Goal: Task Accomplishment & Management: Manage account settings

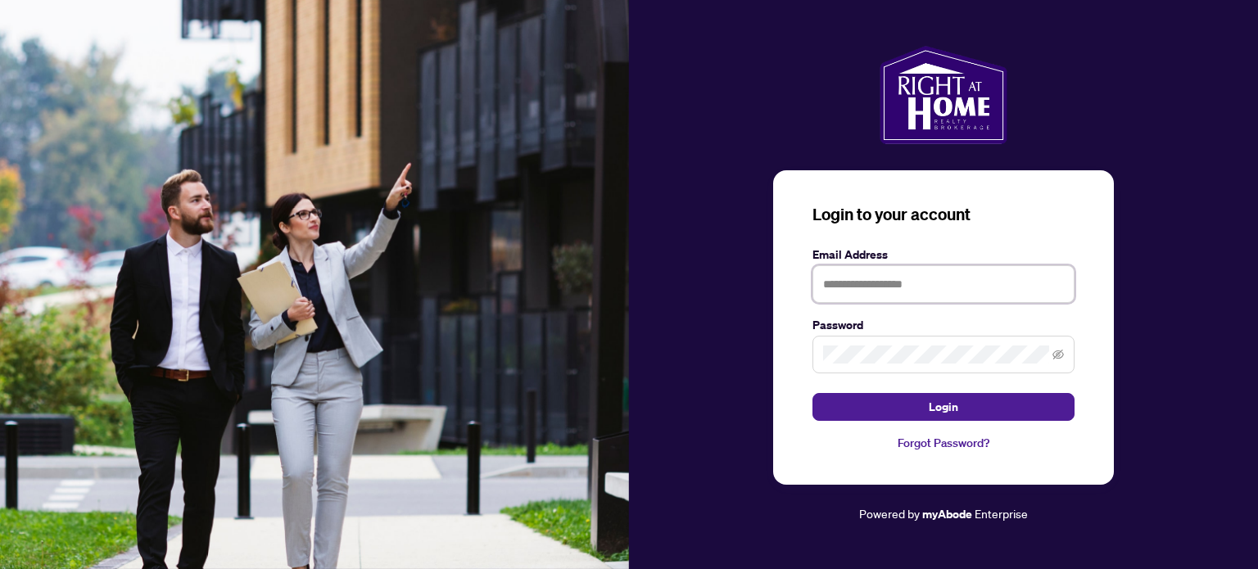
type input "**********"
drag, startPoint x: 1222, startPoint y: 382, endPoint x: 1148, endPoint y: 391, distance: 75.1
click at [1222, 382] on div "**********" at bounding box center [943, 285] width 629 height 478
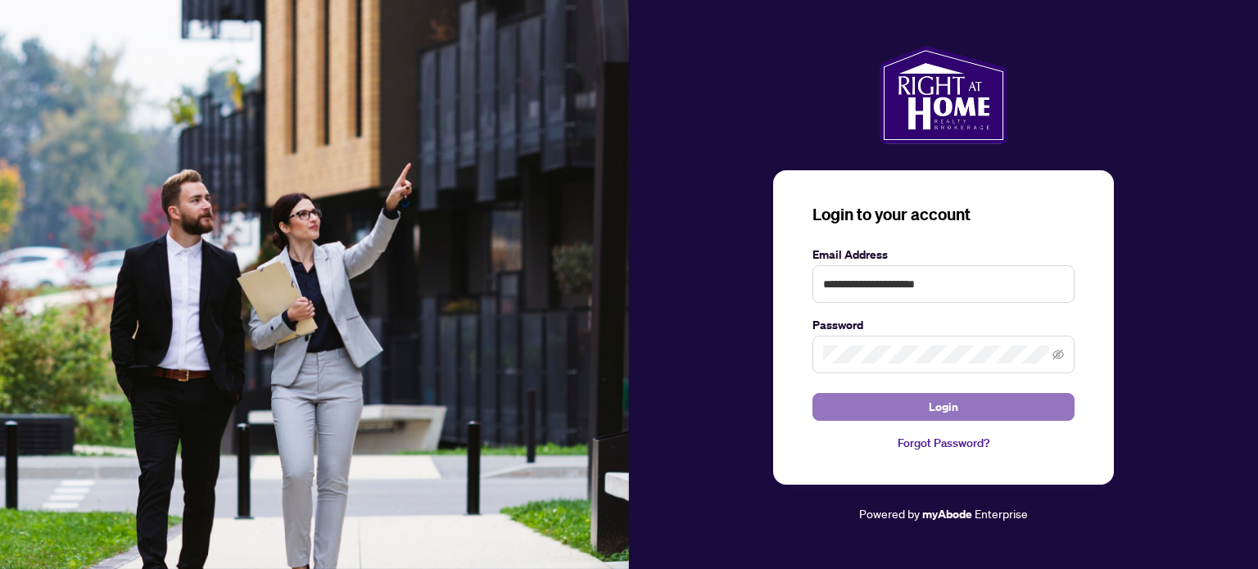
click at [1016, 409] on button "Login" at bounding box center [944, 407] width 262 height 28
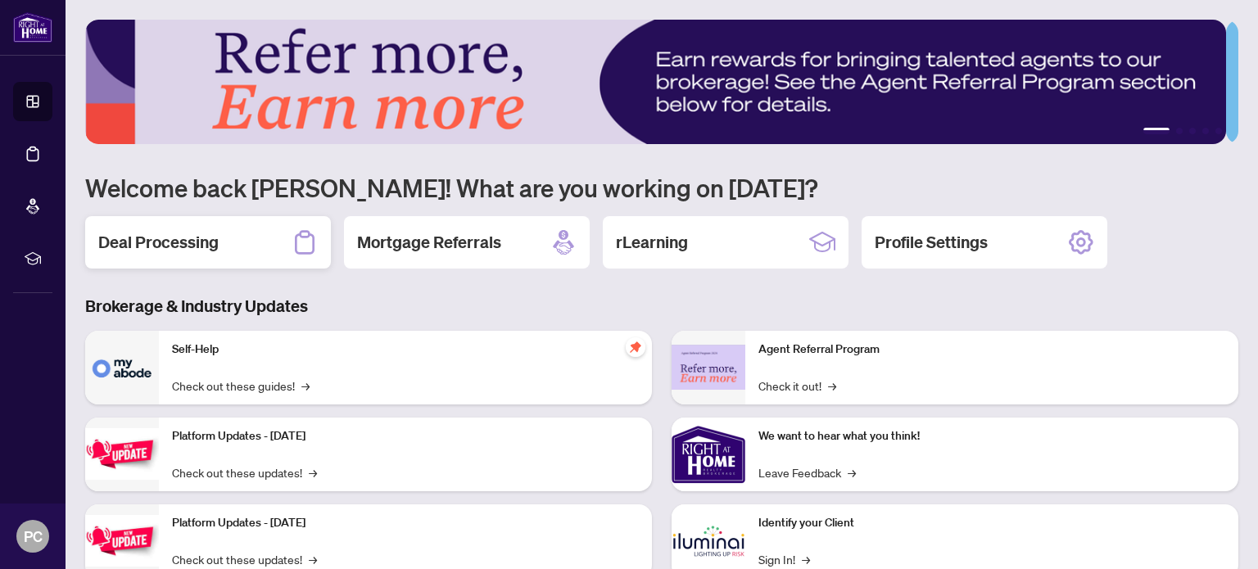
click at [182, 233] on h2 "Deal Processing" at bounding box center [158, 242] width 120 height 23
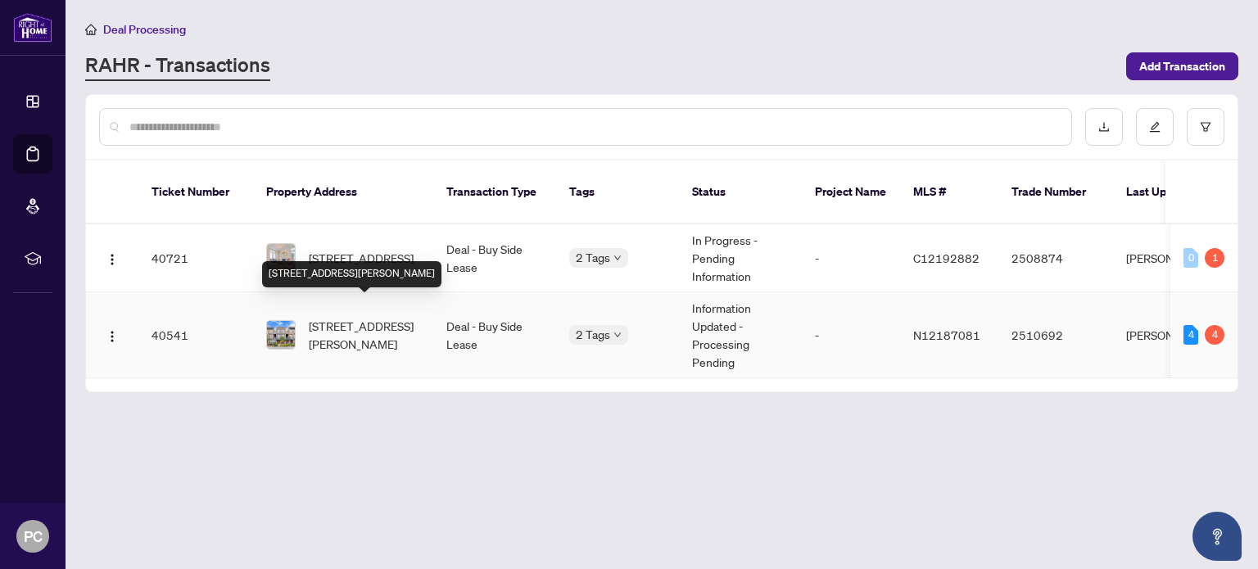
click at [362, 317] on span "[STREET_ADDRESS][PERSON_NAME]" at bounding box center [364, 335] width 111 height 36
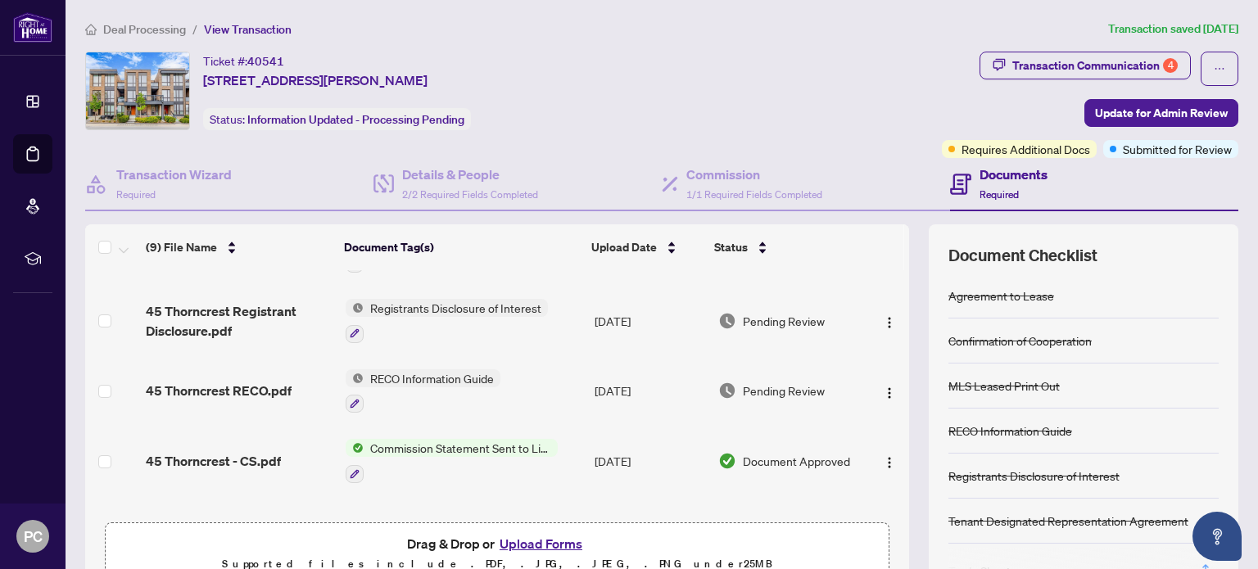
scroll to position [82, 0]
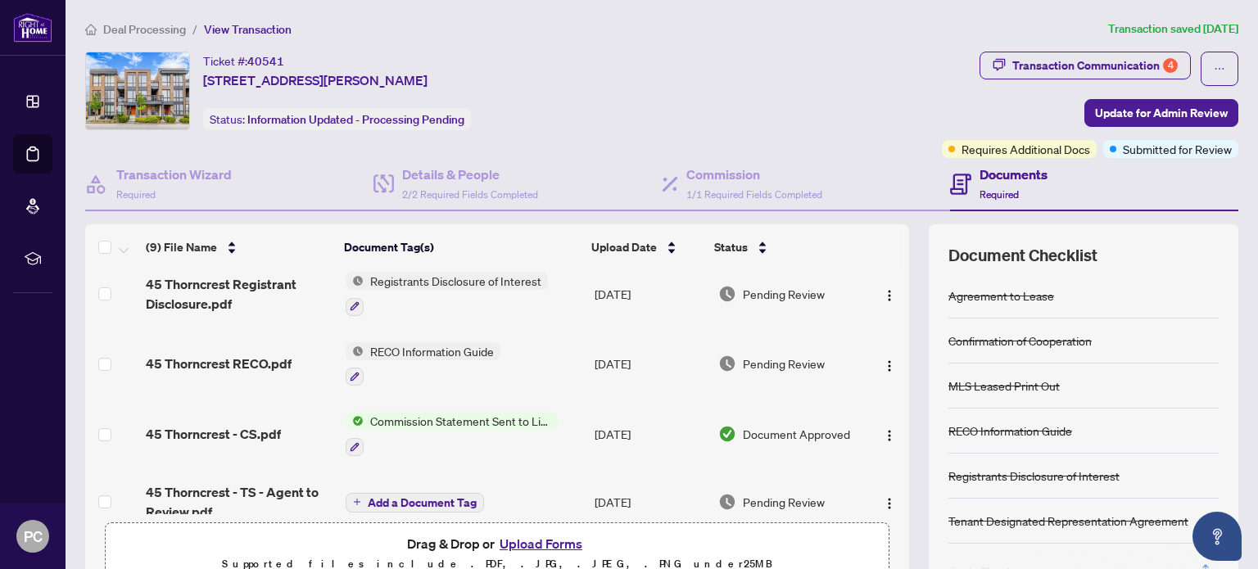
click at [460, 415] on span "Commission Statement Sent to Listing Brokerage" at bounding box center [461, 421] width 194 height 18
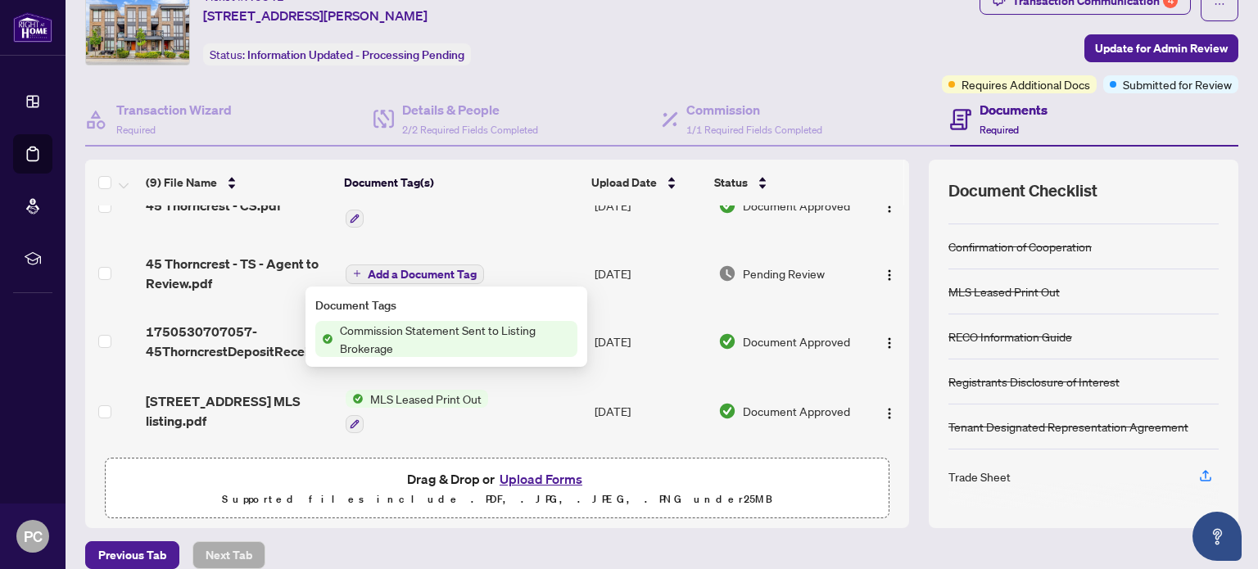
scroll to position [139, 0]
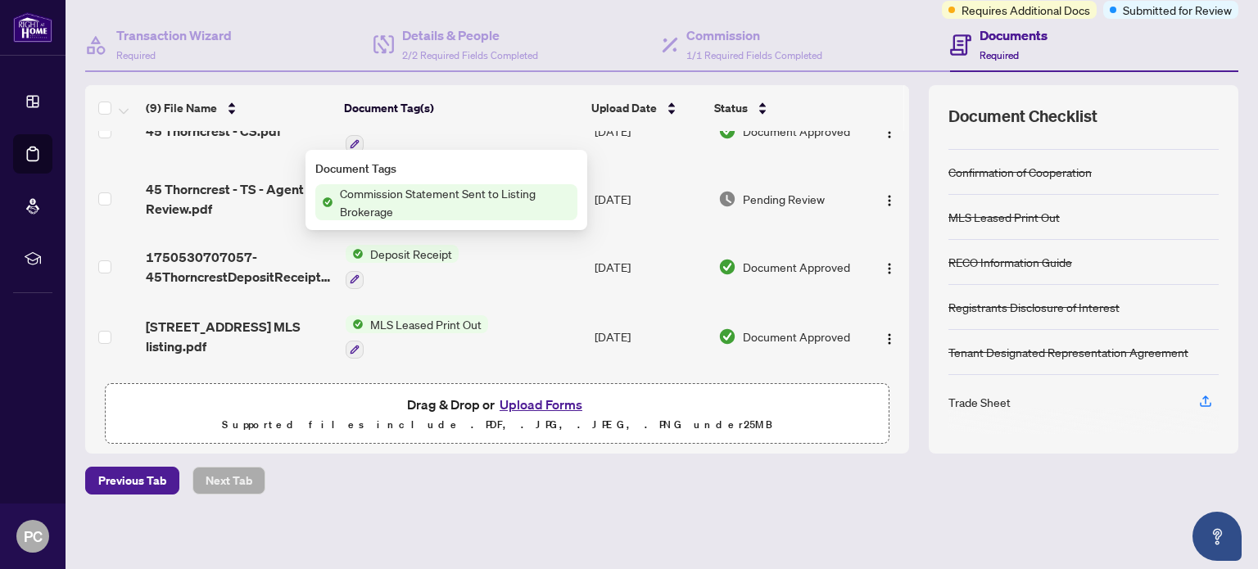
click at [950, 393] on div "Trade Sheet" at bounding box center [980, 402] width 62 height 18
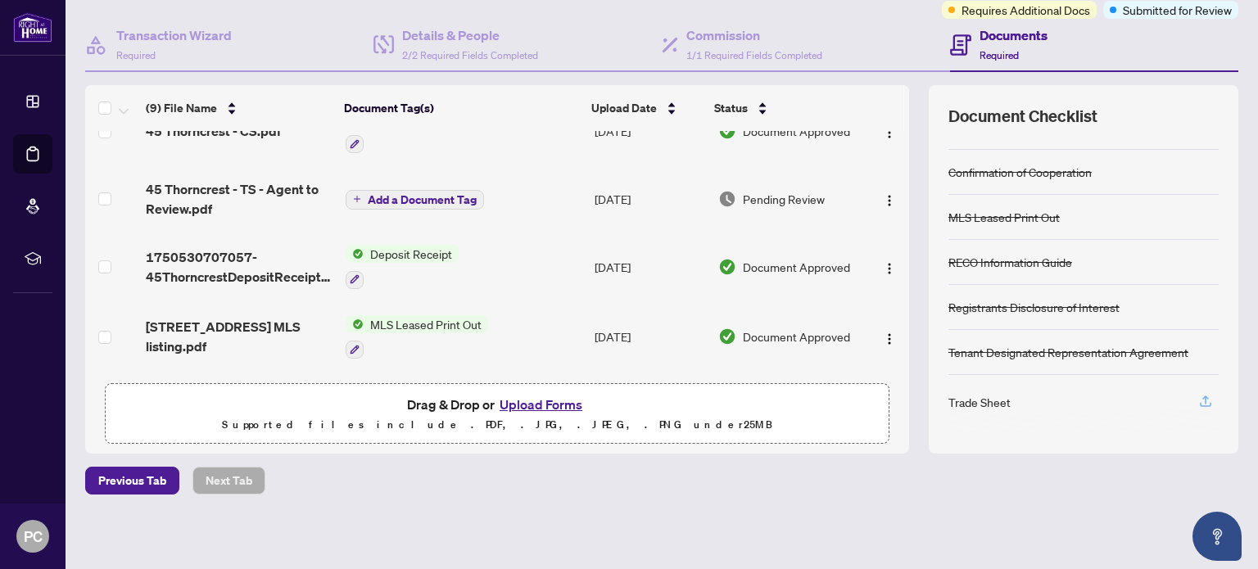
click at [1199, 403] on icon "button" at bounding box center [1206, 401] width 15 height 15
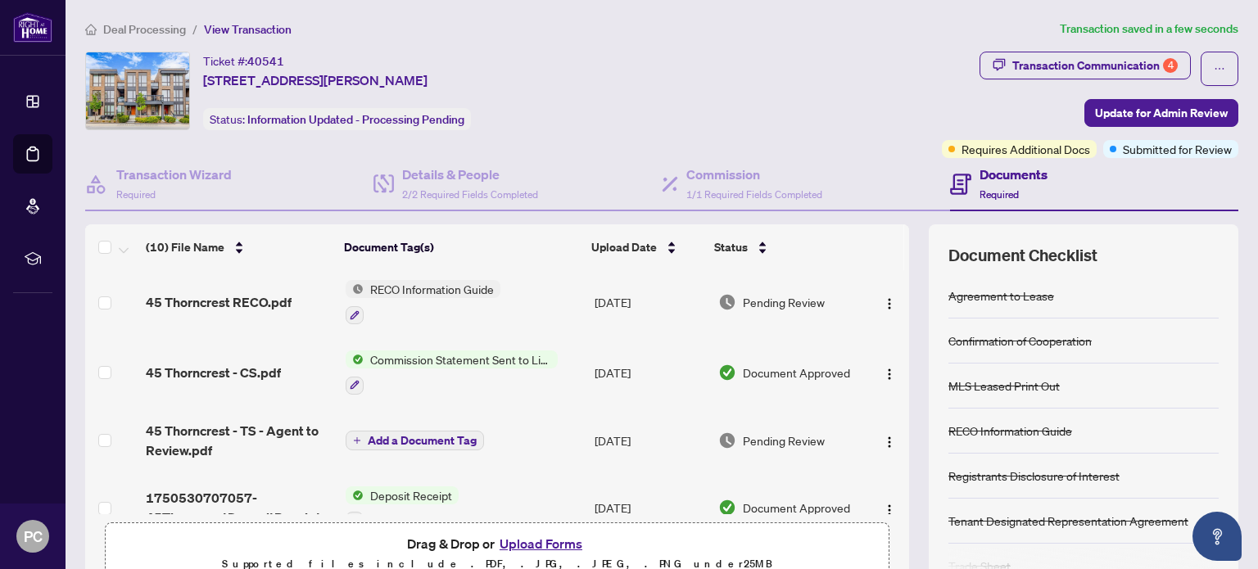
scroll to position [164, 0]
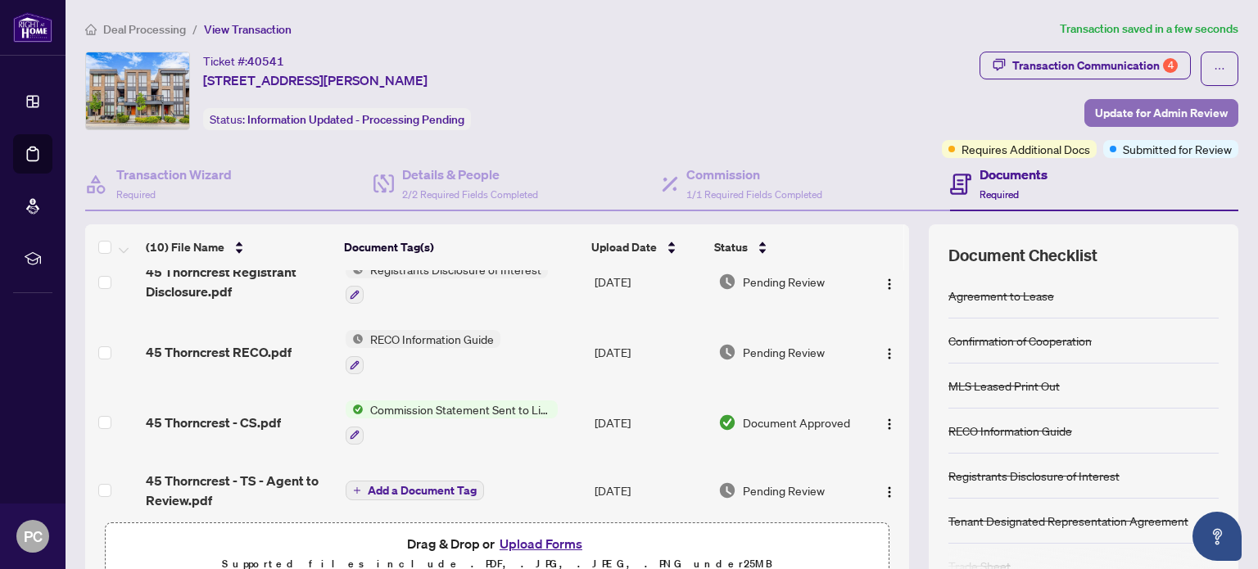
click at [1149, 104] on span "Update for Admin Review" at bounding box center [1161, 113] width 133 height 26
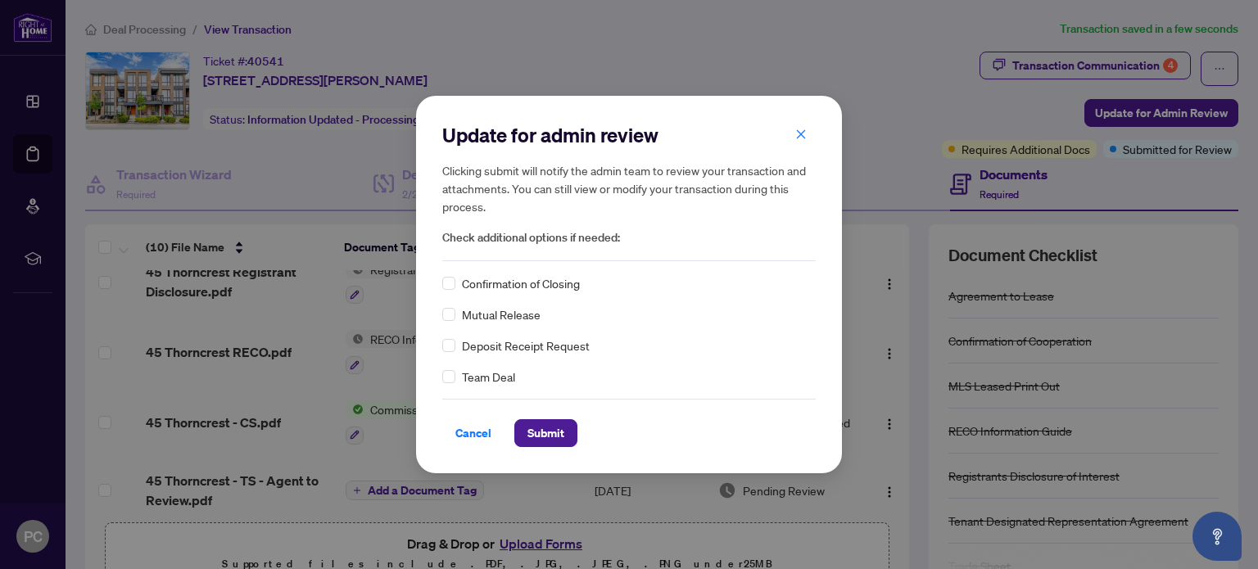
click at [545, 291] on span "Confirmation of Closing" at bounding box center [521, 283] width 118 height 18
click at [498, 292] on span "Confirmation of Closing" at bounding box center [521, 283] width 118 height 18
click at [447, 280] on div "Confirmation of Closing" at bounding box center [629, 283] width 374 height 18
click at [547, 431] on span "Submit" at bounding box center [546, 433] width 37 height 26
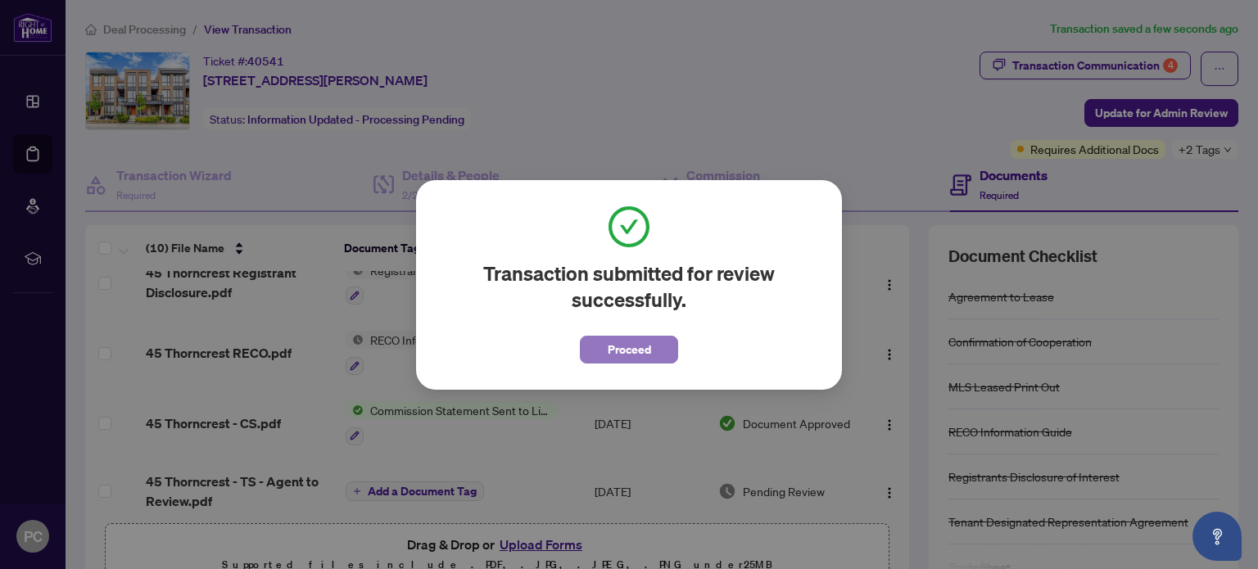
click at [619, 347] on span "Proceed" at bounding box center [629, 350] width 43 height 26
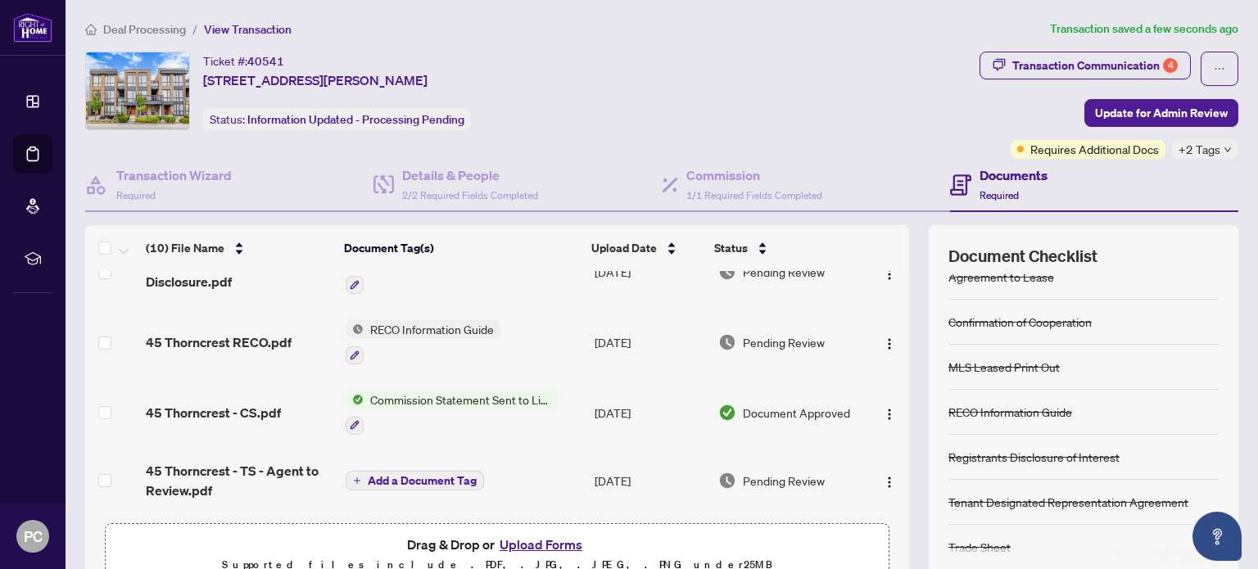
scroll to position [0, 0]
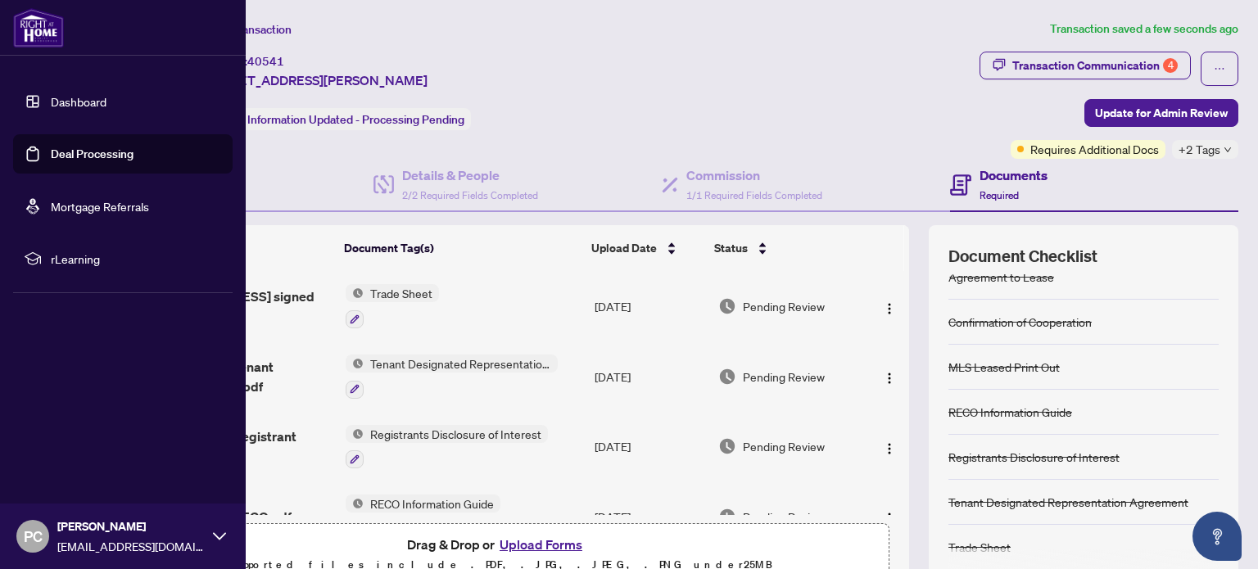
click at [76, 102] on link "Dashboard" at bounding box center [79, 101] width 56 height 15
